Goal: Task Accomplishment & Management: Complete application form

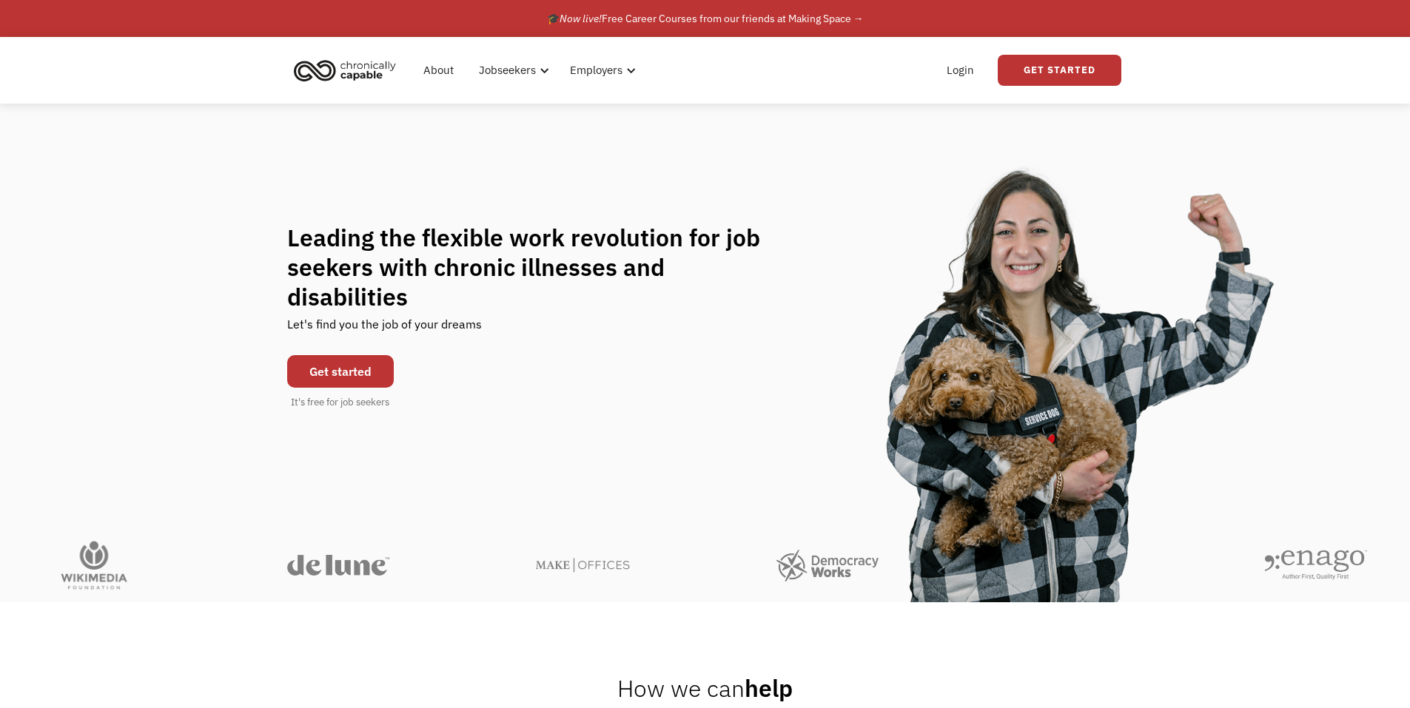
click at [354, 357] on link "Get started" at bounding box center [340, 371] width 107 height 33
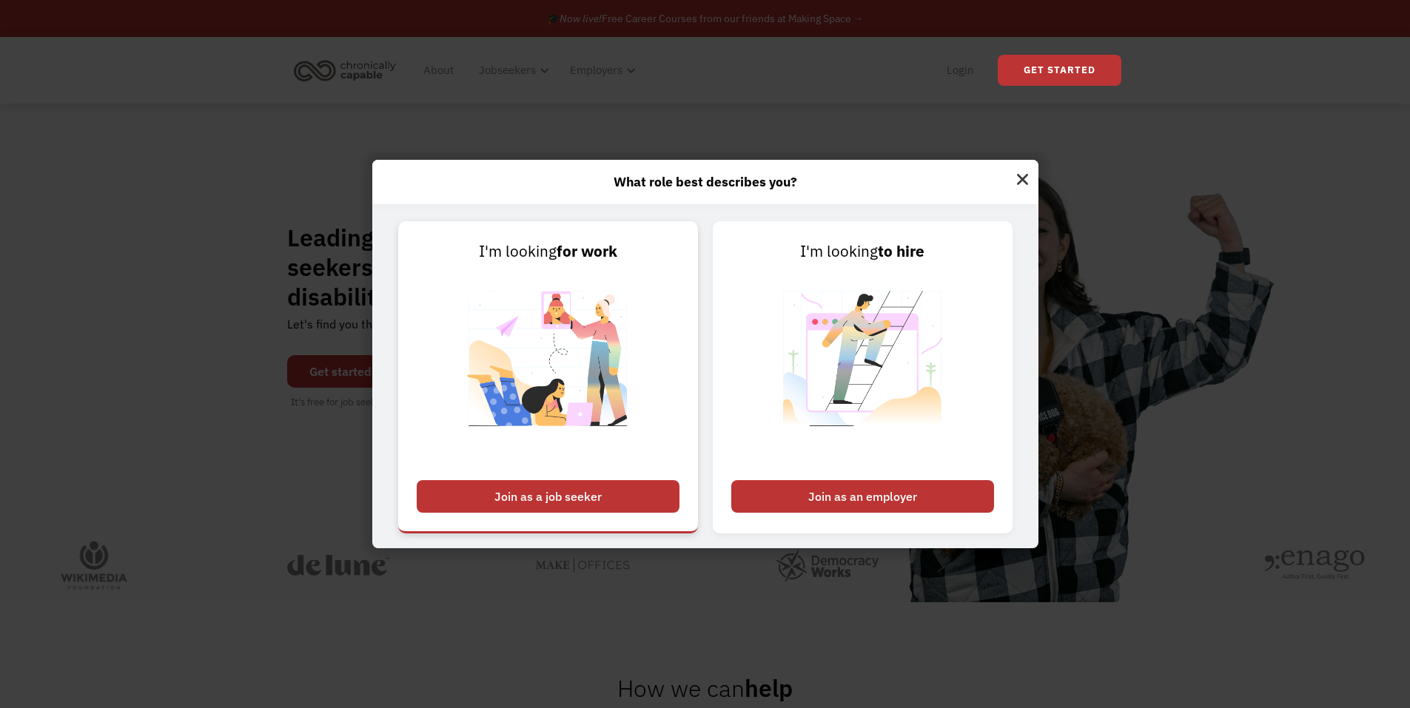
click at [597, 486] on div "Join as a job seeker" at bounding box center [548, 496] width 263 height 33
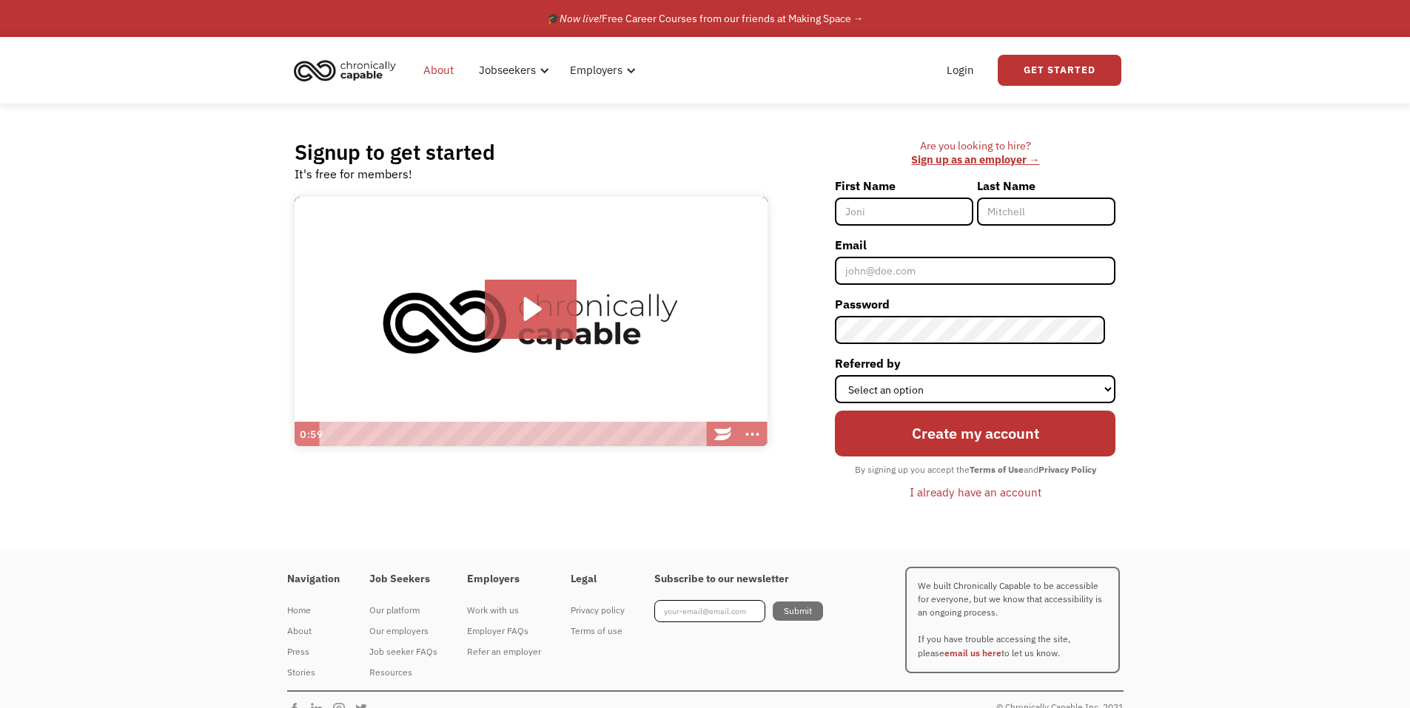
click at [443, 70] on link "About" at bounding box center [438, 70] width 48 height 47
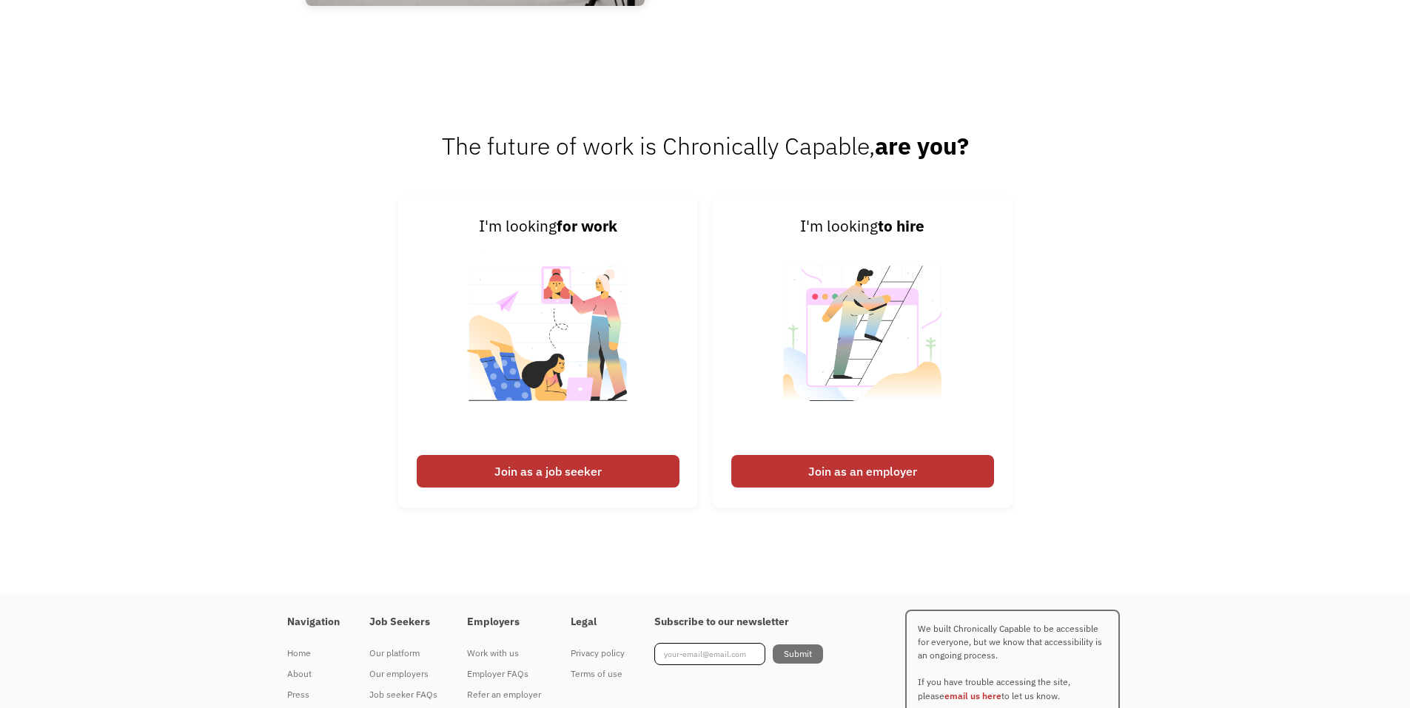
scroll to position [2295, 0]
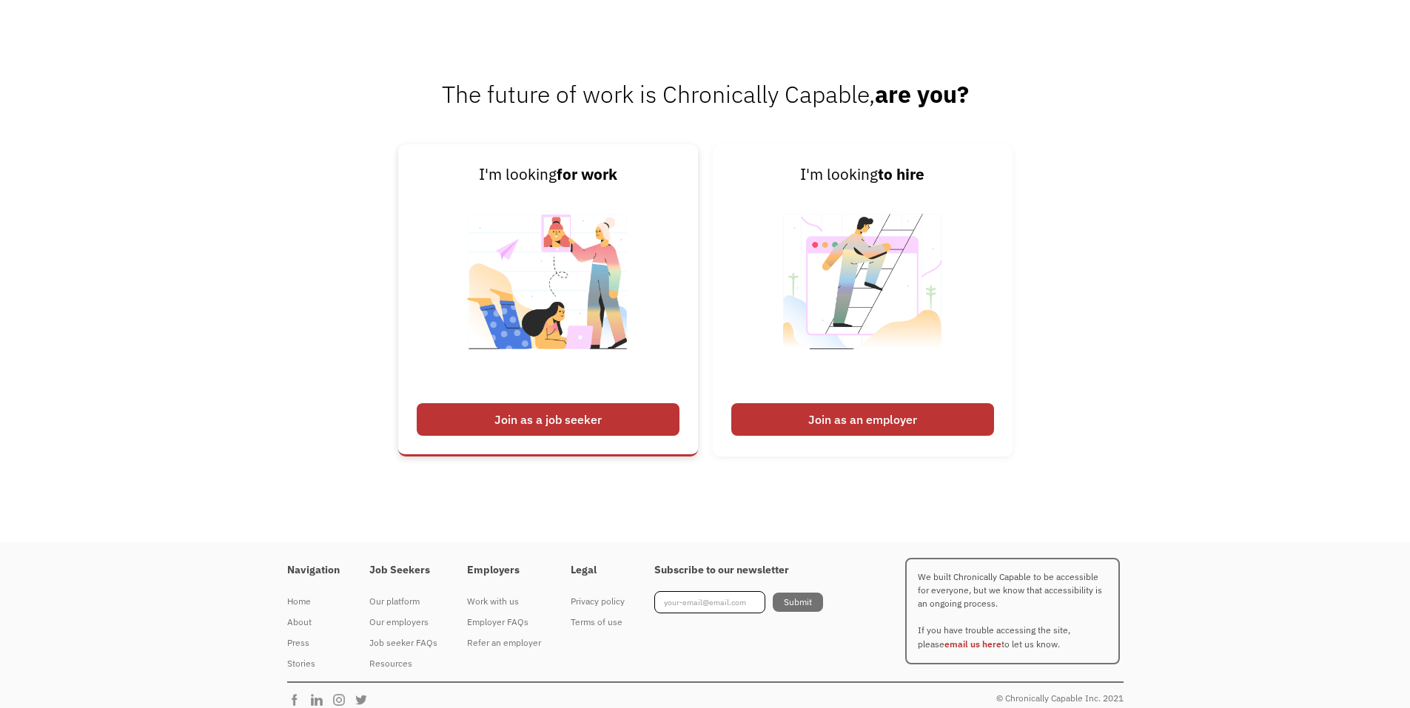
click at [580, 429] on div "Join as a job seeker" at bounding box center [548, 419] width 263 height 33
click at [594, 316] on img at bounding box center [548, 291] width 184 height 209
click at [540, 419] on div "Join as a job seeker" at bounding box center [548, 419] width 263 height 33
